Goal: Use online tool/utility

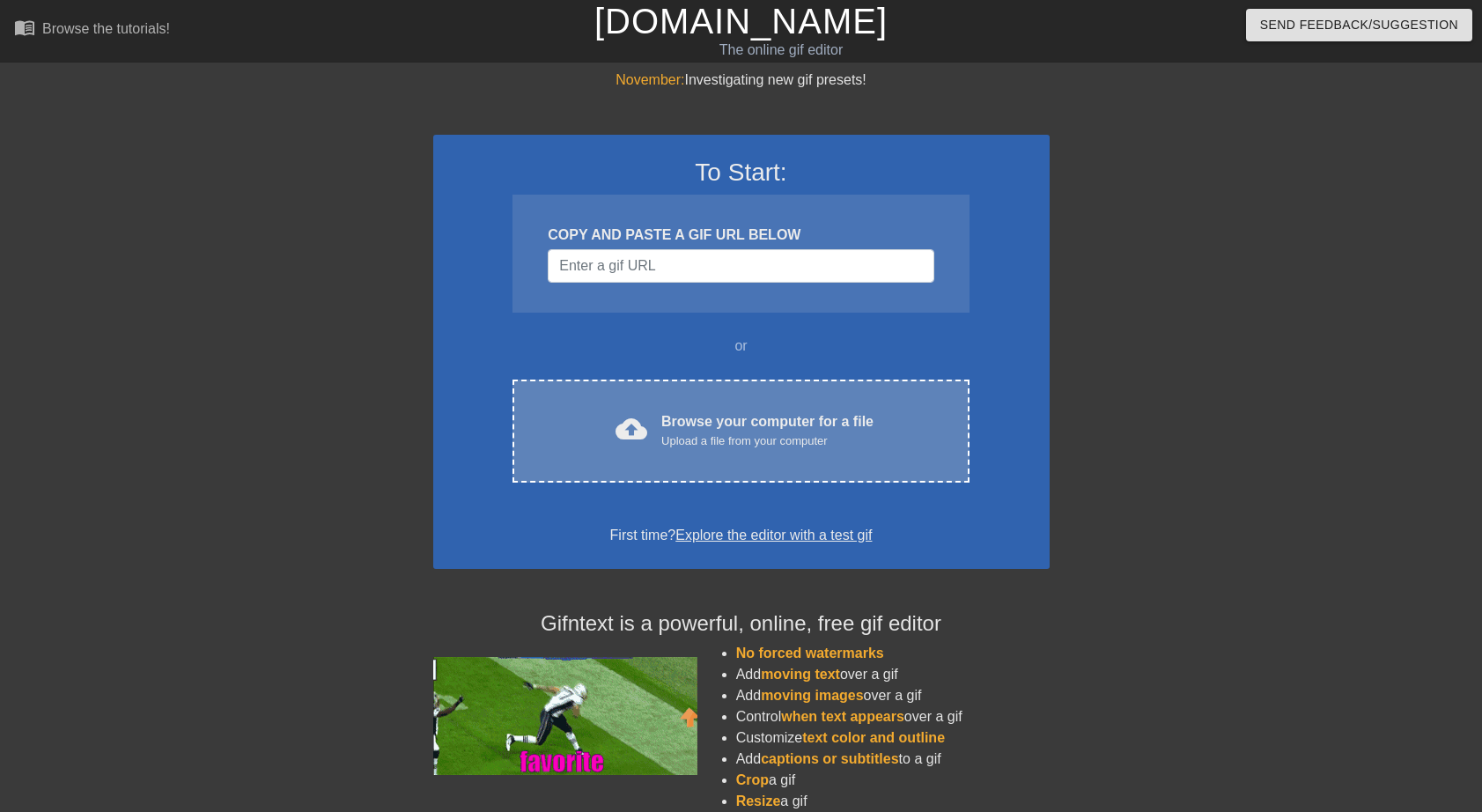
click at [708, 433] on div "Upload a file from your computer" at bounding box center [767, 441] width 213 height 17
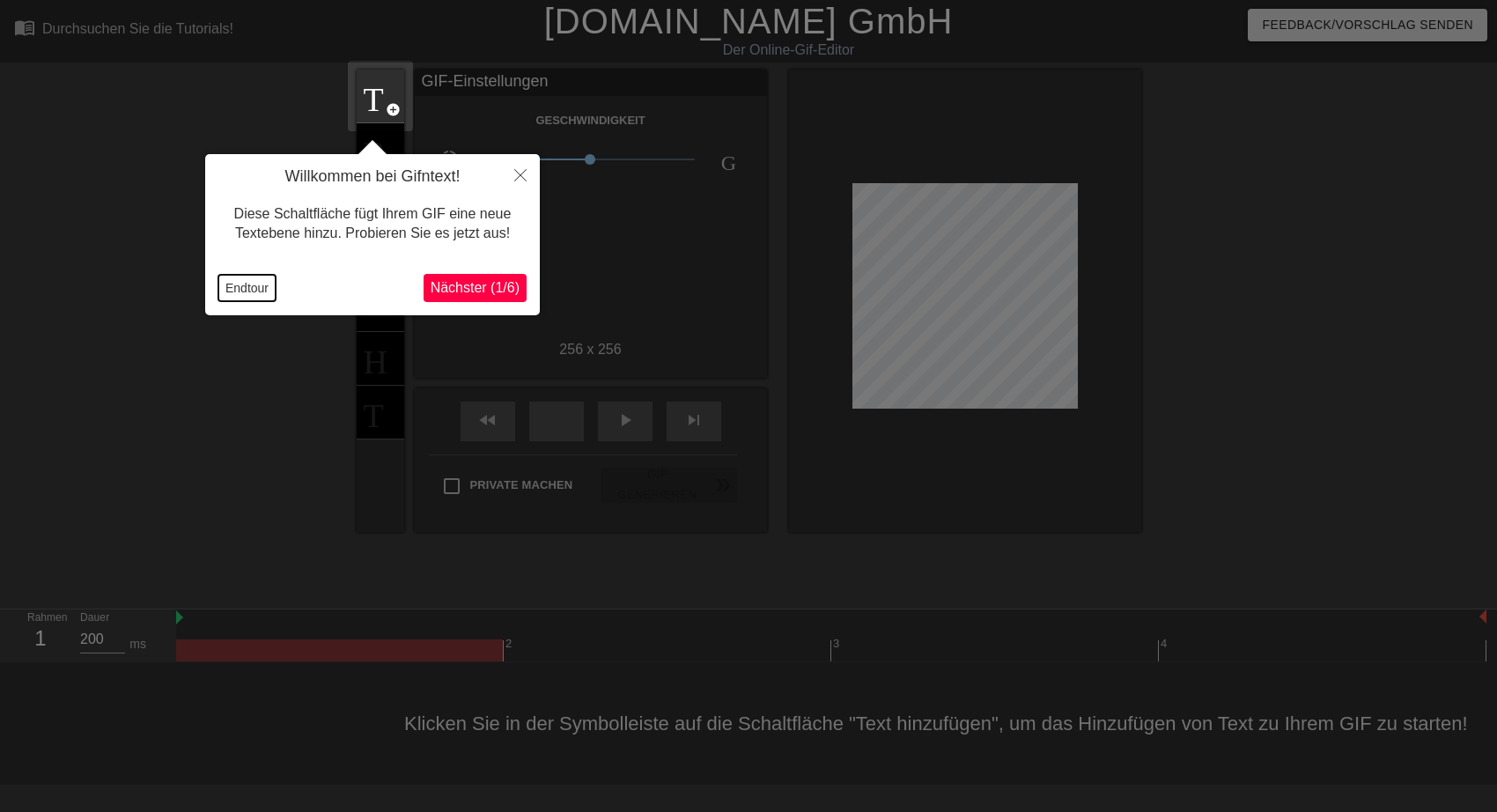
click at [250, 289] on button "Endtour" at bounding box center [247, 288] width 57 height 27
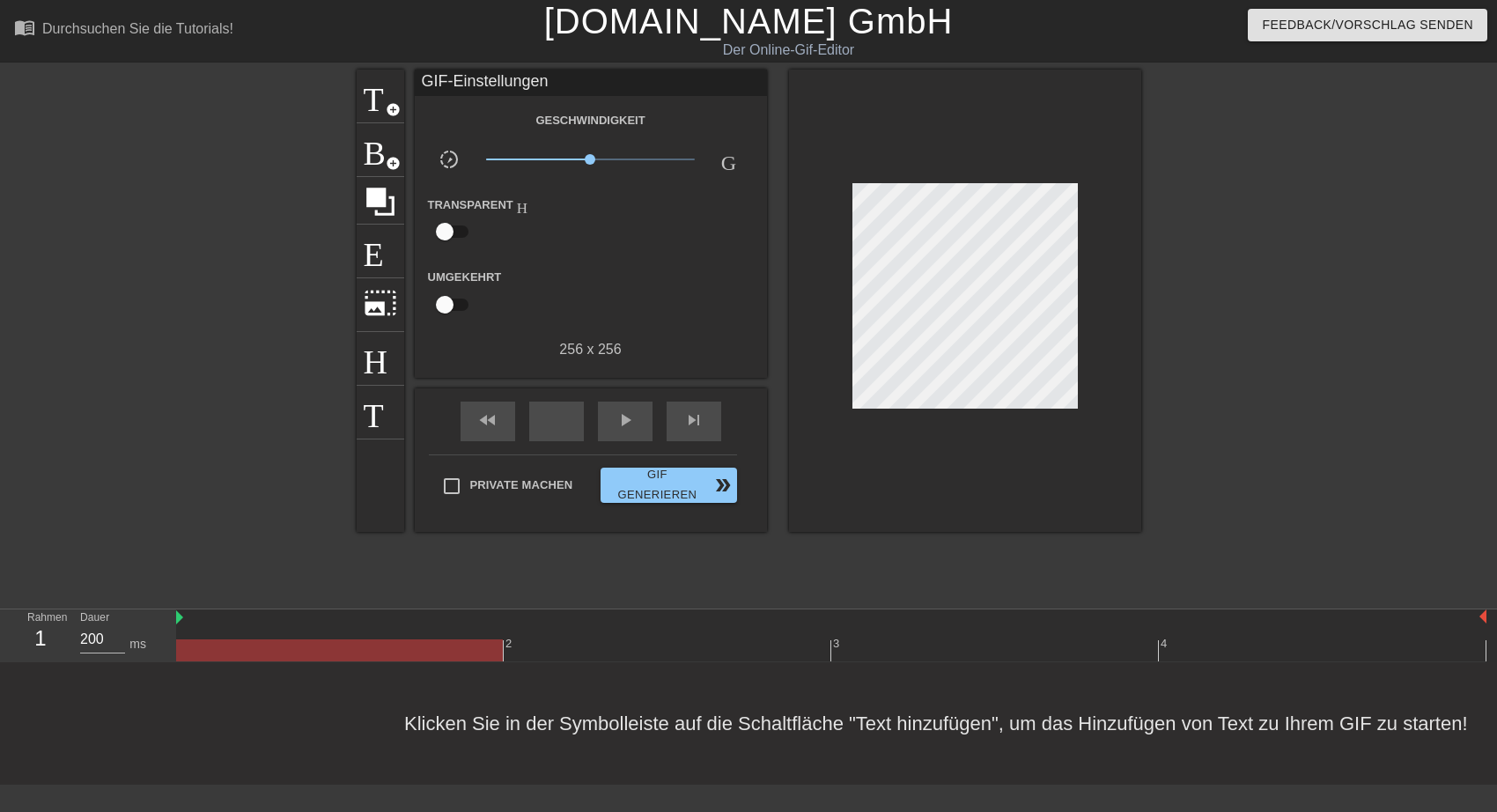
click at [576, 158] on span "x1.00 Uhr" at bounding box center [590, 159] width 209 height 21
click at [571, 160] on span "x0.724" at bounding box center [576, 159] width 11 height 11
click at [455, 232] on input "checkbox" at bounding box center [445, 231] width 101 height 34
checkbox input "true"
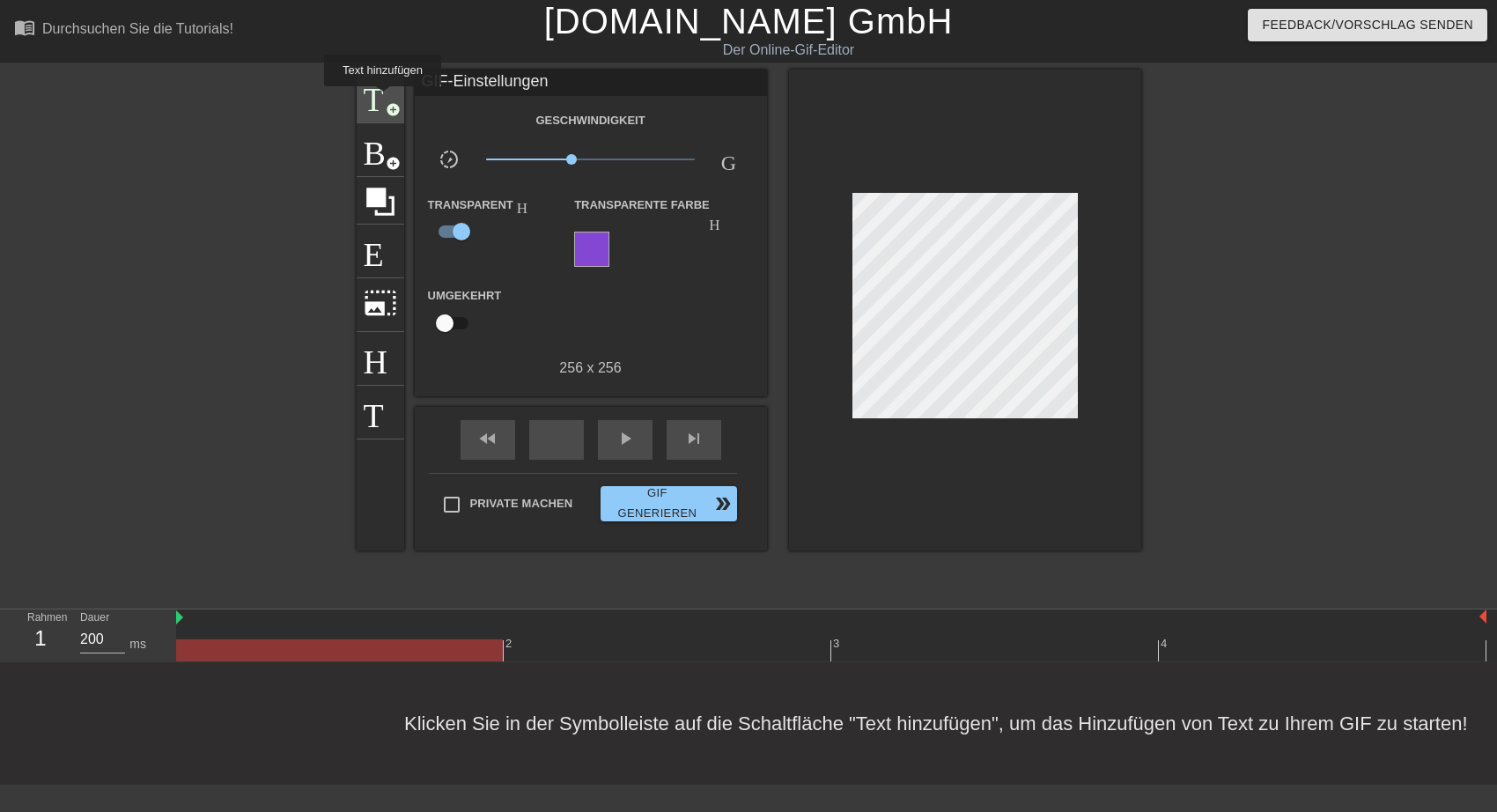
click at [382, 99] on span "Titel" at bounding box center [380, 94] width 34 height 34
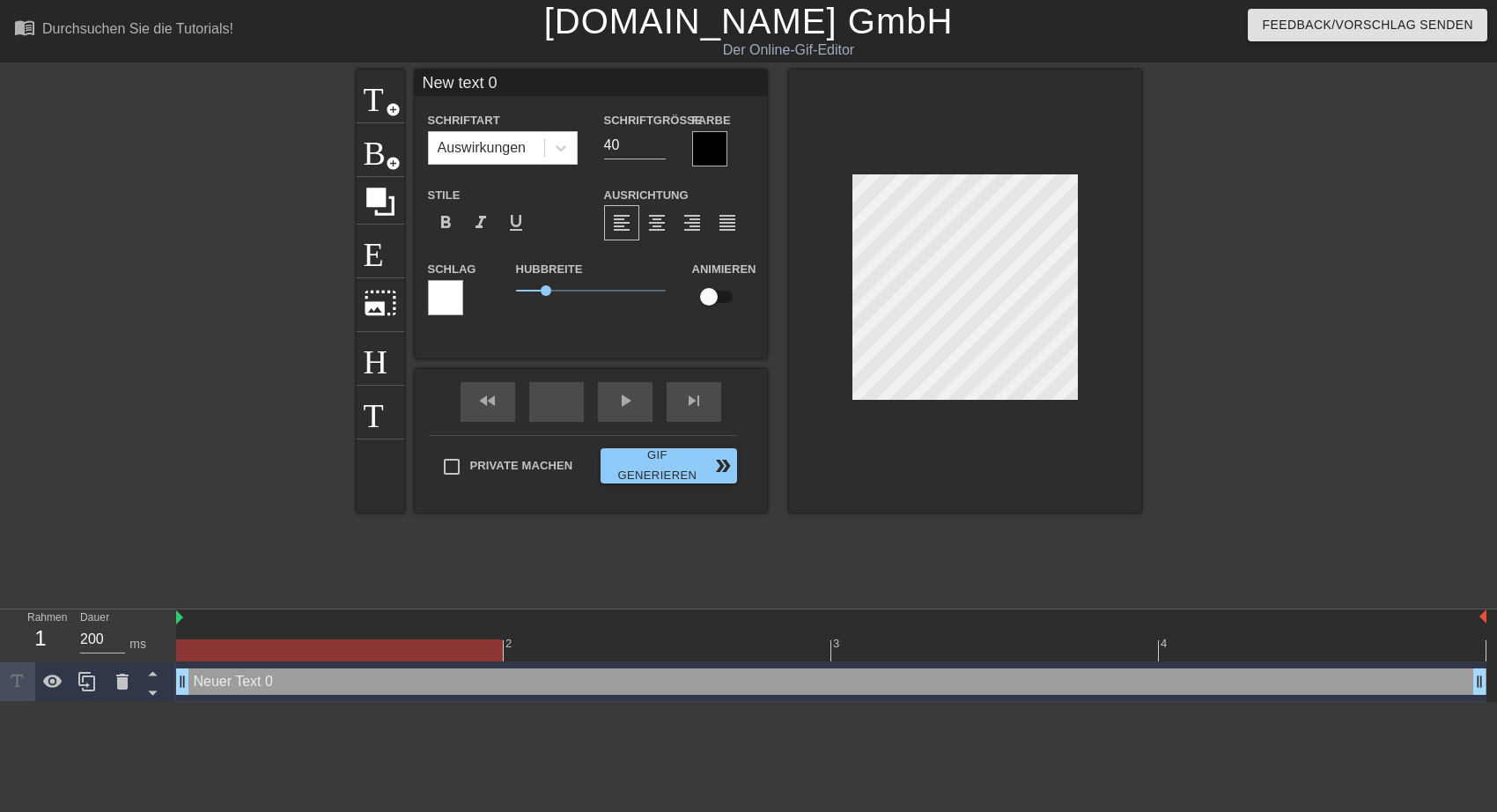
drag, startPoint x: 423, startPoint y: 83, endPoint x: 509, endPoint y: 86, distance: 86.1
click at [509, 86] on input "New text 0" at bounding box center [590, 82] width 352 height 27
type input "Schön, wenn etwas blüht!"
type input "20"
click at [659, 147] on input "20" at bounding box center [634, 145] width 61 height 28
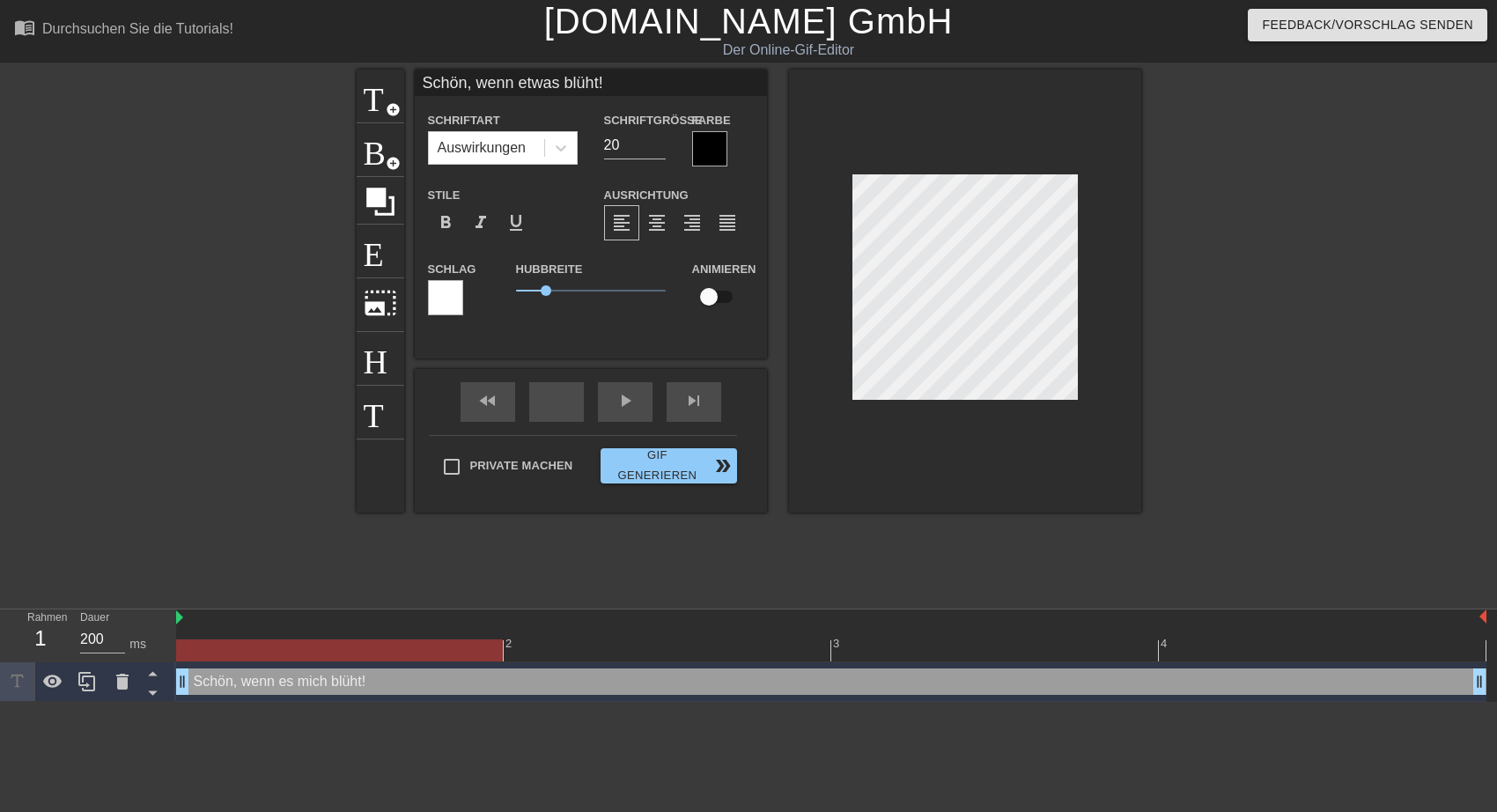
type input "Schön, wenn etwas blüht!"
click at [709, 147] on div at bounding box center [710, 148] width 35 height 35
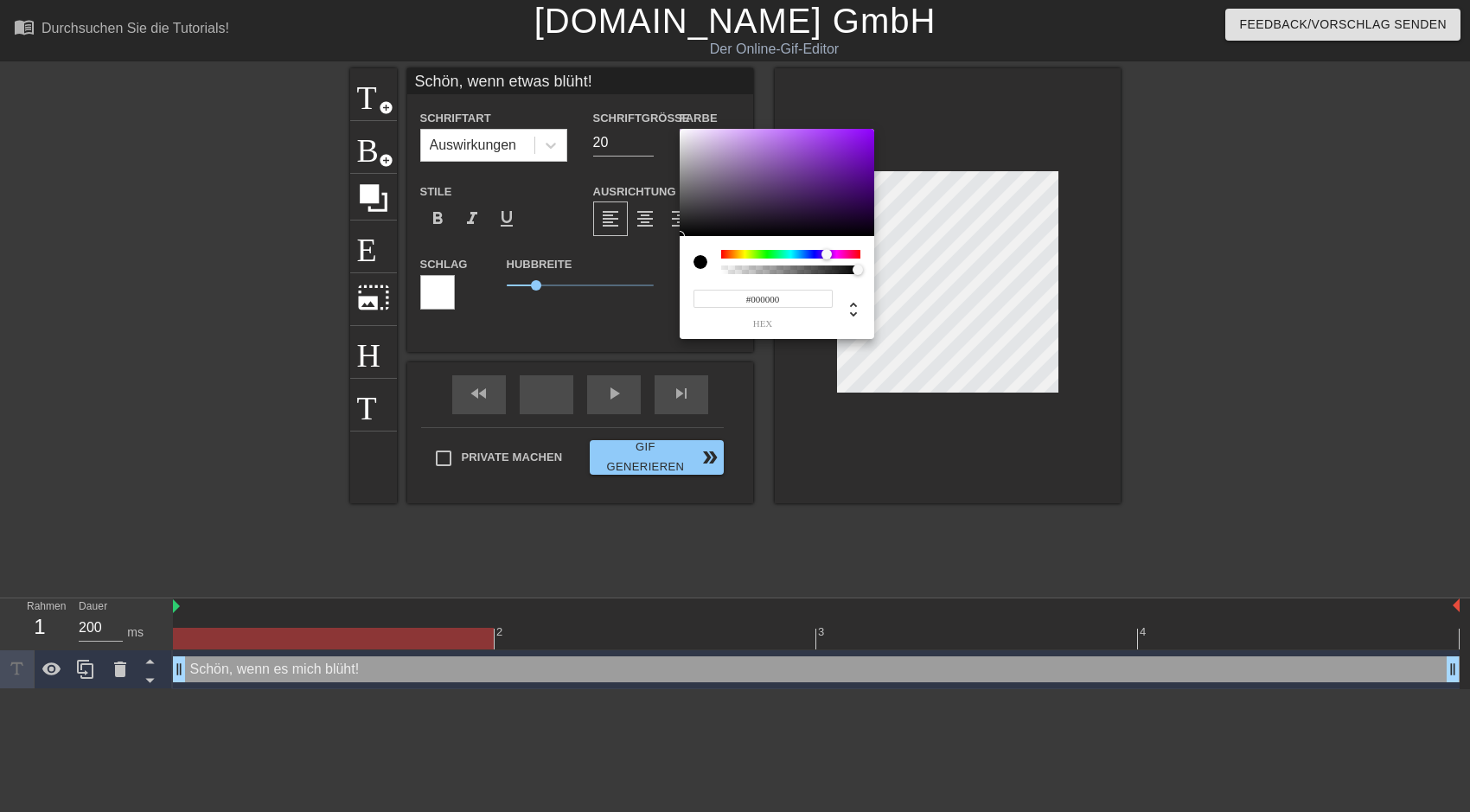
click at [826, 257] on div at bounding box center [790, 255] width 140 height 9
type input "#8B0BEE"
click at [865, 136] on div at bounding box center [777, 182] width 194 height 107
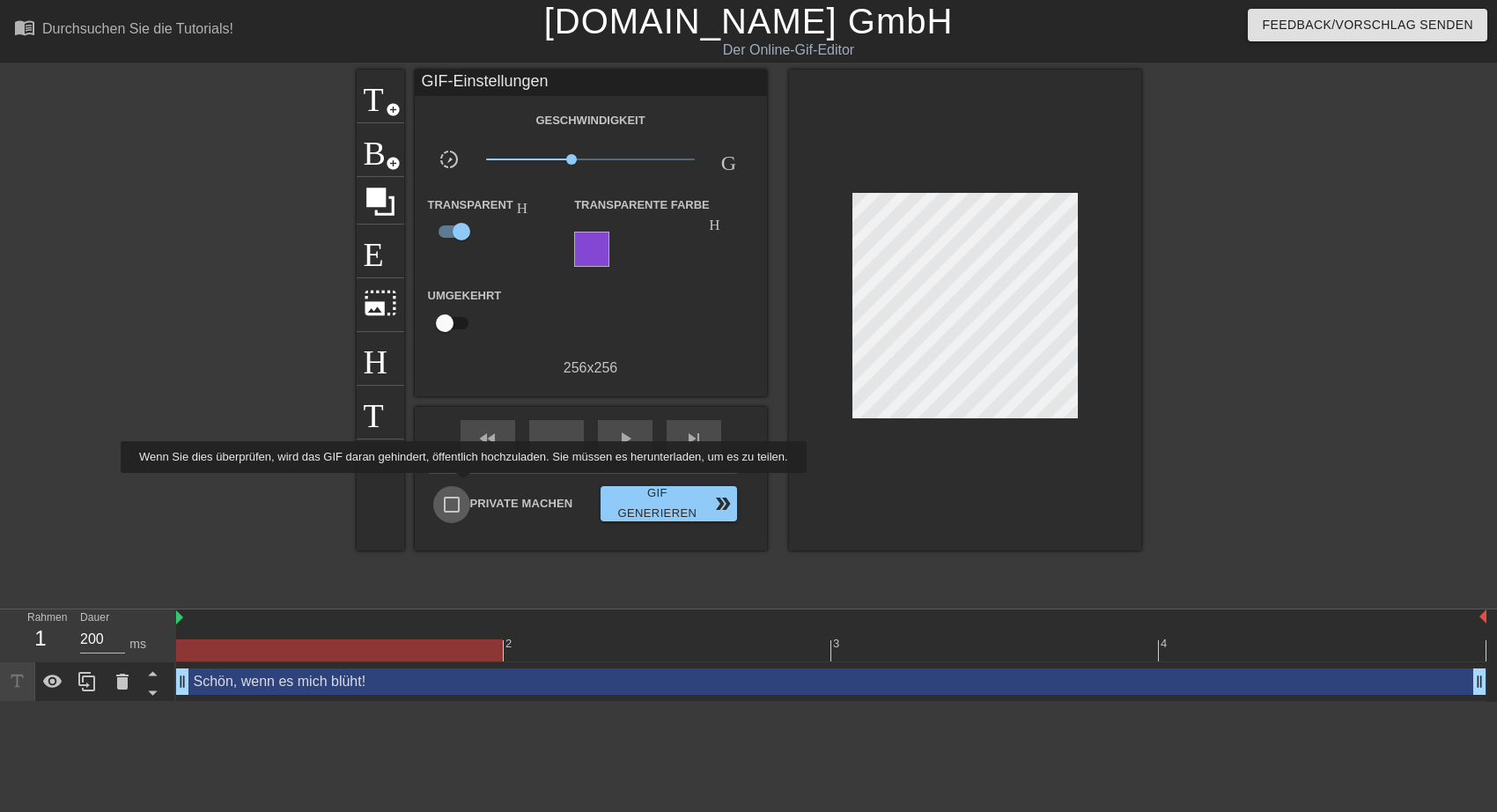
click at [458, 486] on input "Private machen" at bounding box center [452, 504] width 37 height 37
checkbox input "true"
click at [649, 483] on span "Gif generieren double_arrow" at bounding box center [668, 503] width 122 height 40
